Goal: Find specific page/section: Find specific page/section

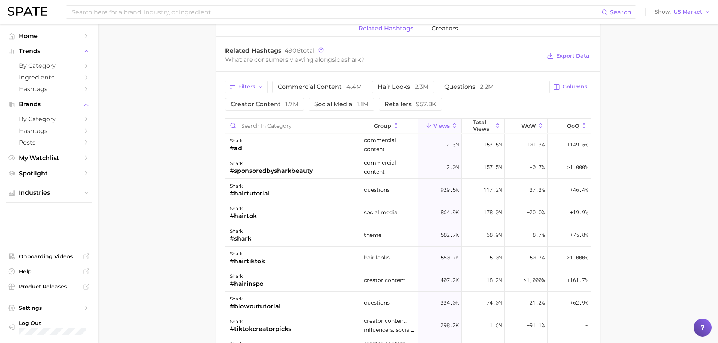
scroll to position [549, 0]
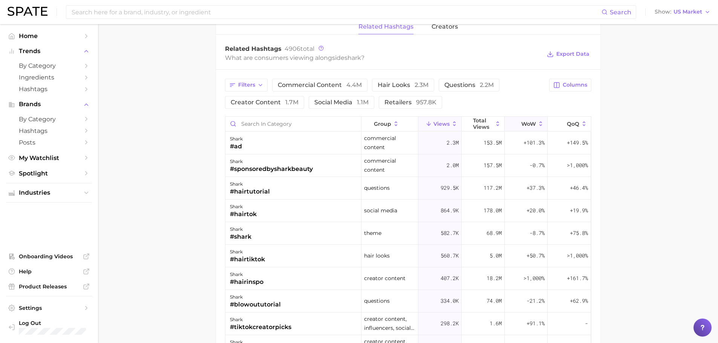
click at [521, 122] on span "WoW" at bounding box center [528, 124] width 15 height 6
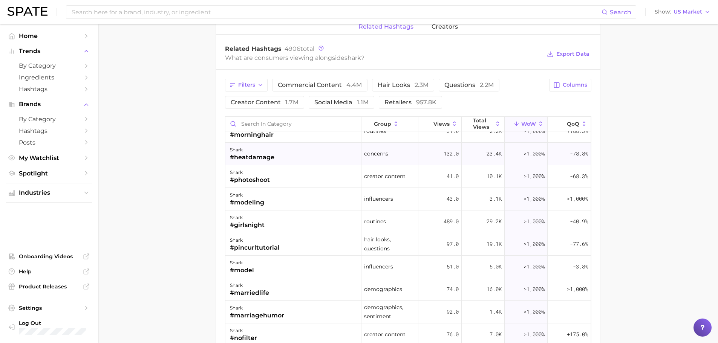
scroll to position [0, 0]
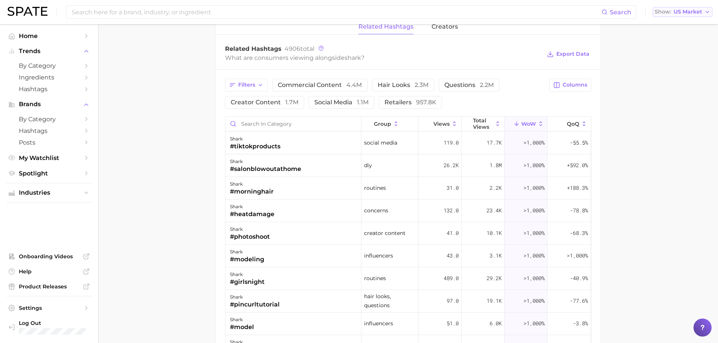
click at [695, 11] on span "US Market" at bounding box center [687, 12] width 29 height 4
click at [675, 37] on span "[GEOGRAPHIC_DATA]" at bounding box center [685, 38] width 58 height 6
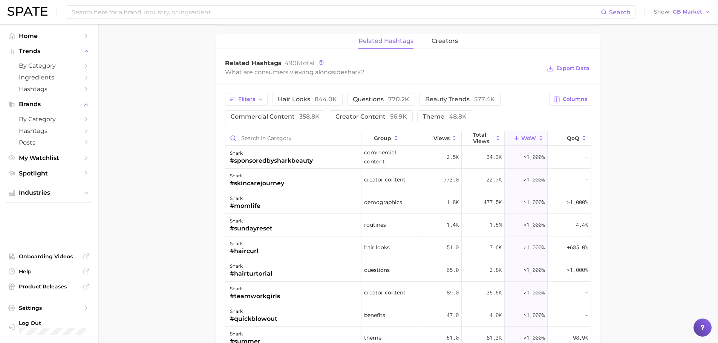
scroll to position [540, 0]
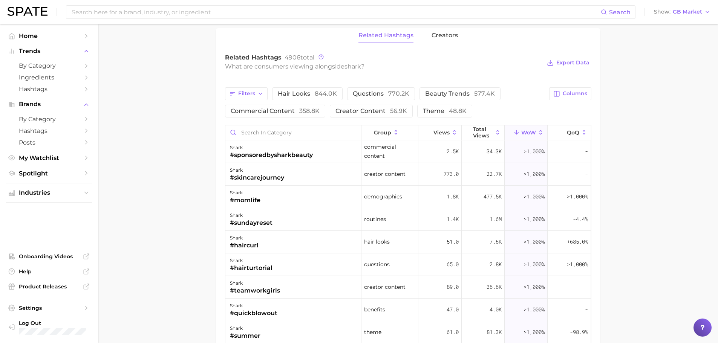
click at [513, 131] on icon at bounding box center [516, 132] width 7 height 7
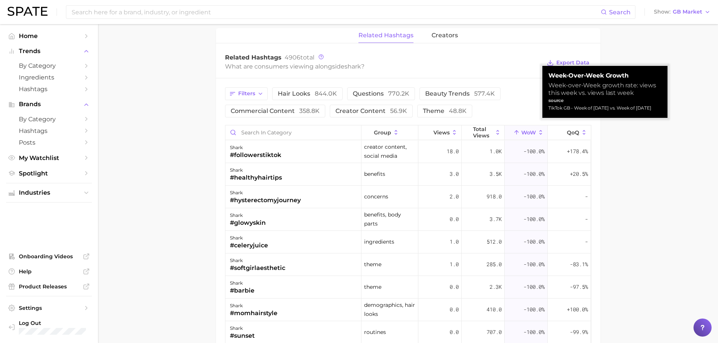
click at [513, 131] on icon at bounding box center [516, 132] width 7 height 7
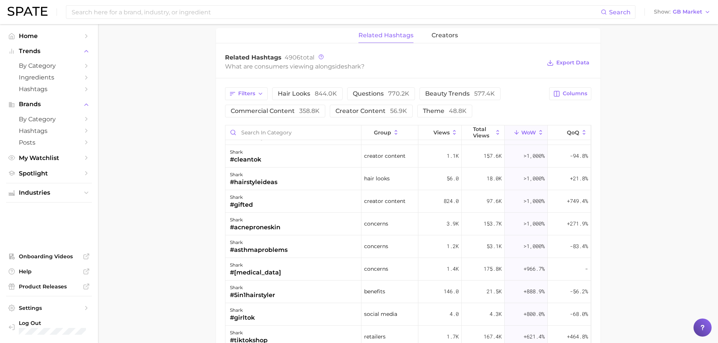
scroll to position [0, 0]
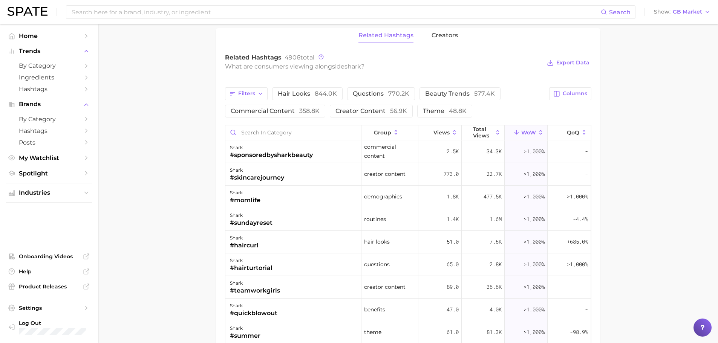
click at [692, 17] on div "Search Show GB Market" at bounding box center [359, 12] width 703 height 24
click at [694, 10] on span "GB Market" at bounding box center [686, 12] width 29 height 4
click at [687, 23] on span "[GEOGRAPHIC_DATA]" at bounding box center [684, 24] width 58 height 6
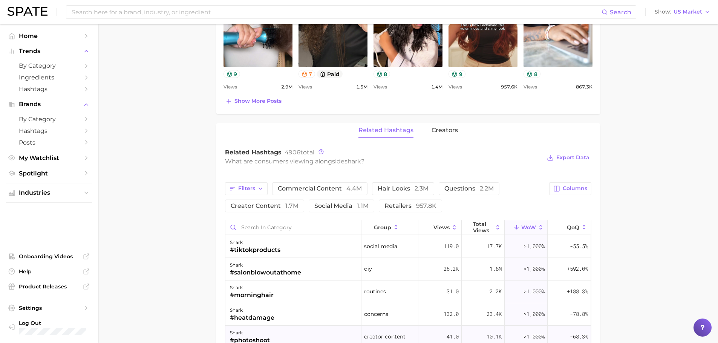
scroll to position [446, 0]
click at [677, 14] on span "US Market" at bounding box center [687, 12] width 29 height 4
click at [678, 35] on span "[GEOGRAPHIC_DATA]" at bounding box center [685, 38] width 58 height 6
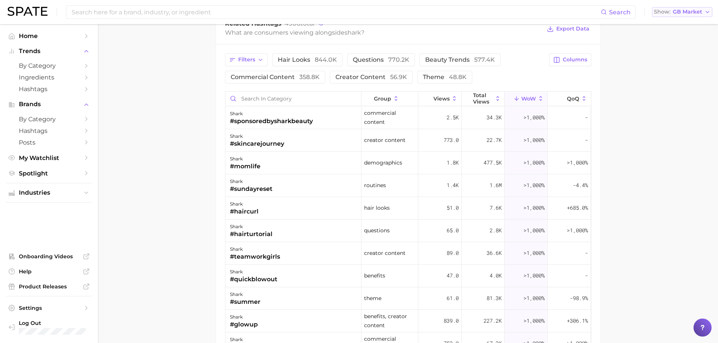
click at [699, 11] on span "GB Market" at bounding box center [686, 12] width 29 height 4
click at [680, 47] on button "[GEOGRAPHIC_DATA]" at bounding box center [685, 52] width 66 height 14
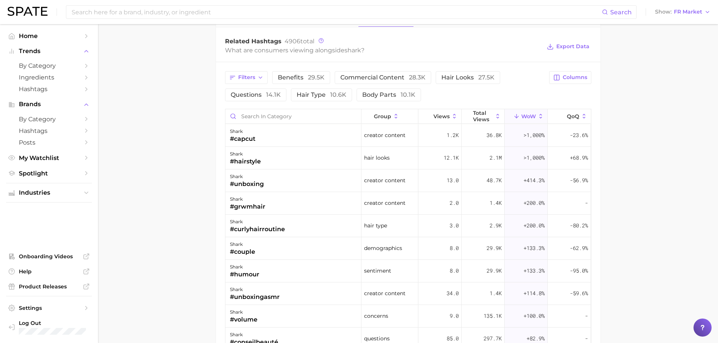
scroll to position [557, 0]
click at [521, 115] on span "WoW" at bounding box center [528, 116] width 15 height 6
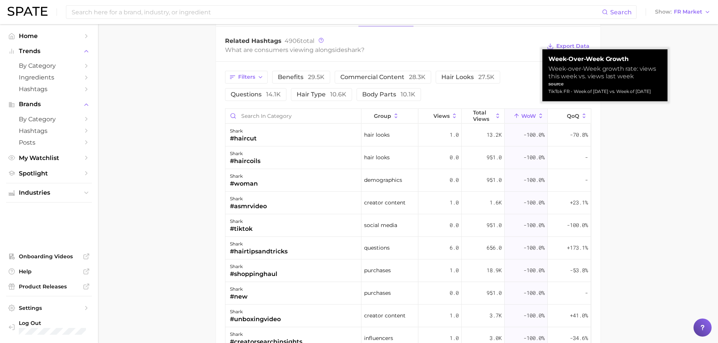
click at [521, 115] on span "WoW" at bounding box center [528, 116] width 15 height 6
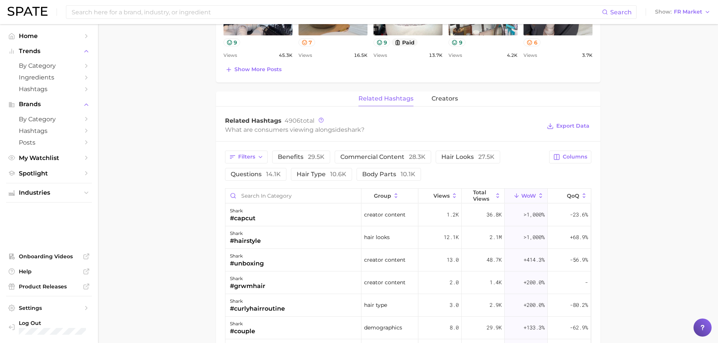
scroll to position [475, 0]
